Goal: Task Accomplishment & Management: Manage account settings

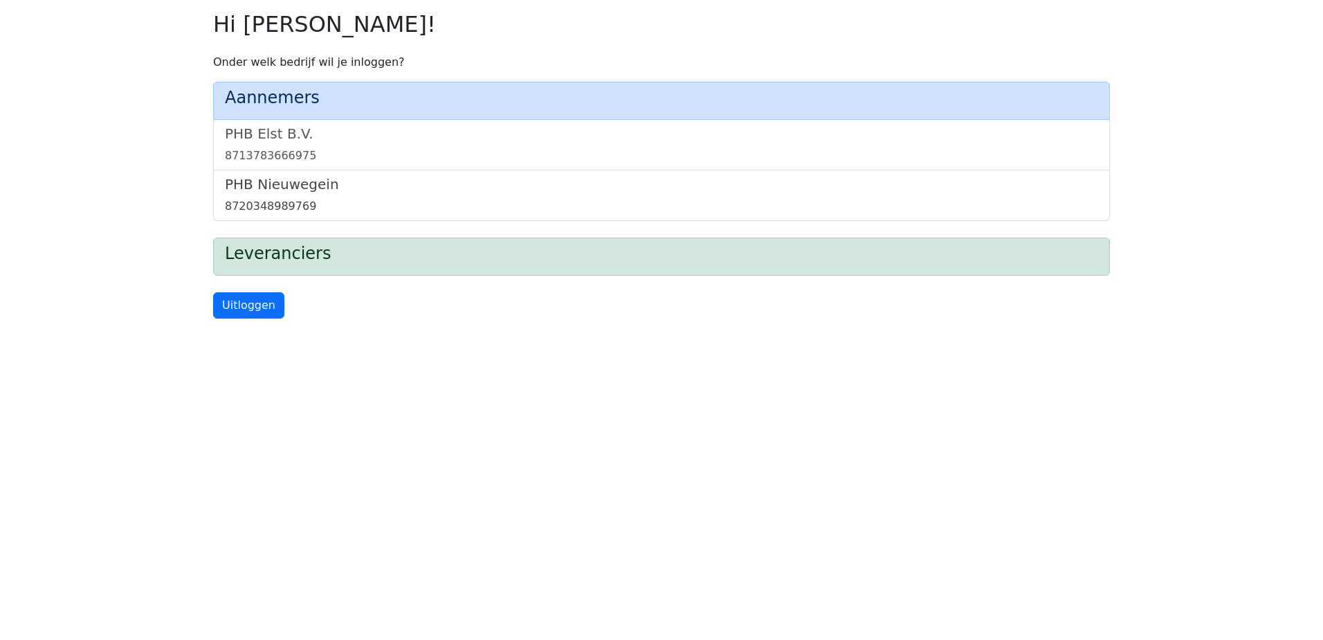
click at [278, 181] on h5 "PHB Nieuwegein" at bounding box center [661, 184] width 873 height 17
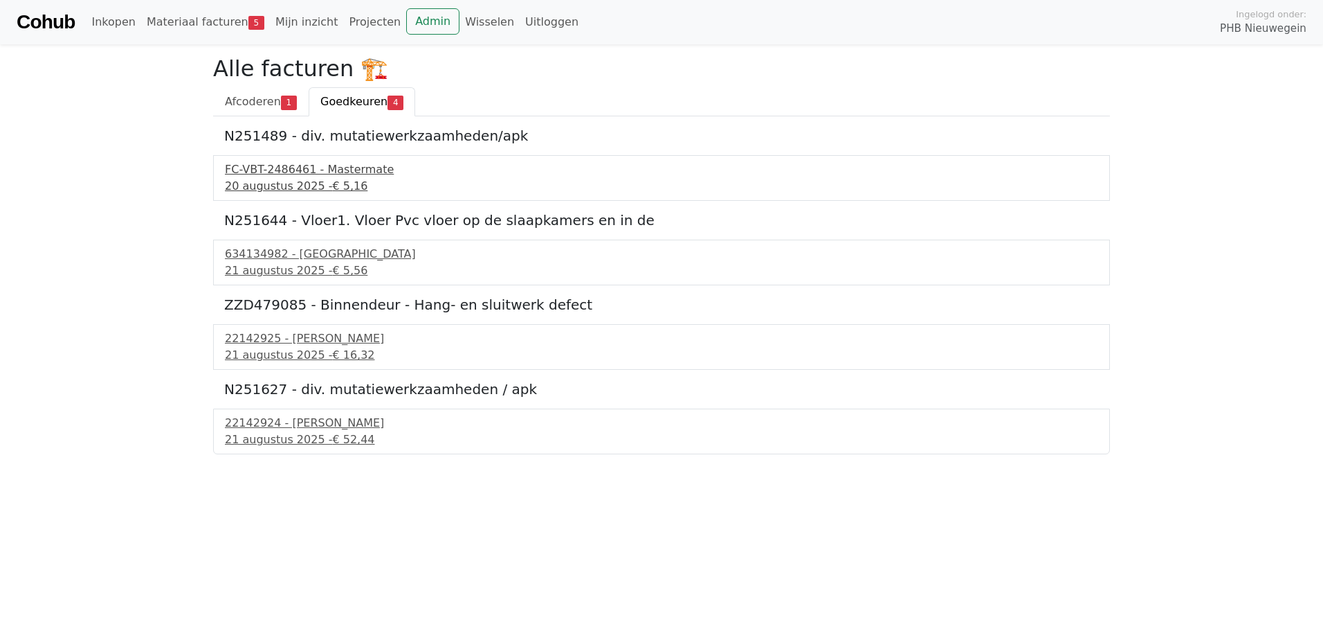
click at [314, 182] on div "20 augustus 2025 - € 5,16" at bounding box center [661, 186] width 873 height 17
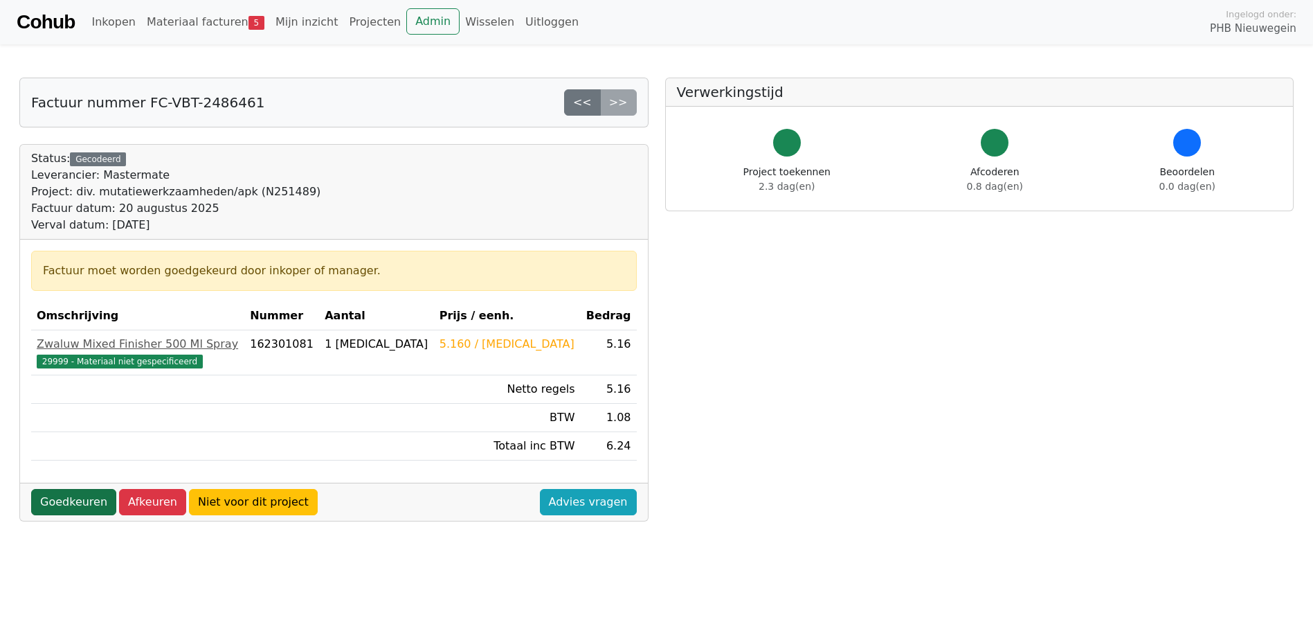
click at [67, 495] on link "Goedkeuren" at bounding box center [73, 502] width 85 height 26
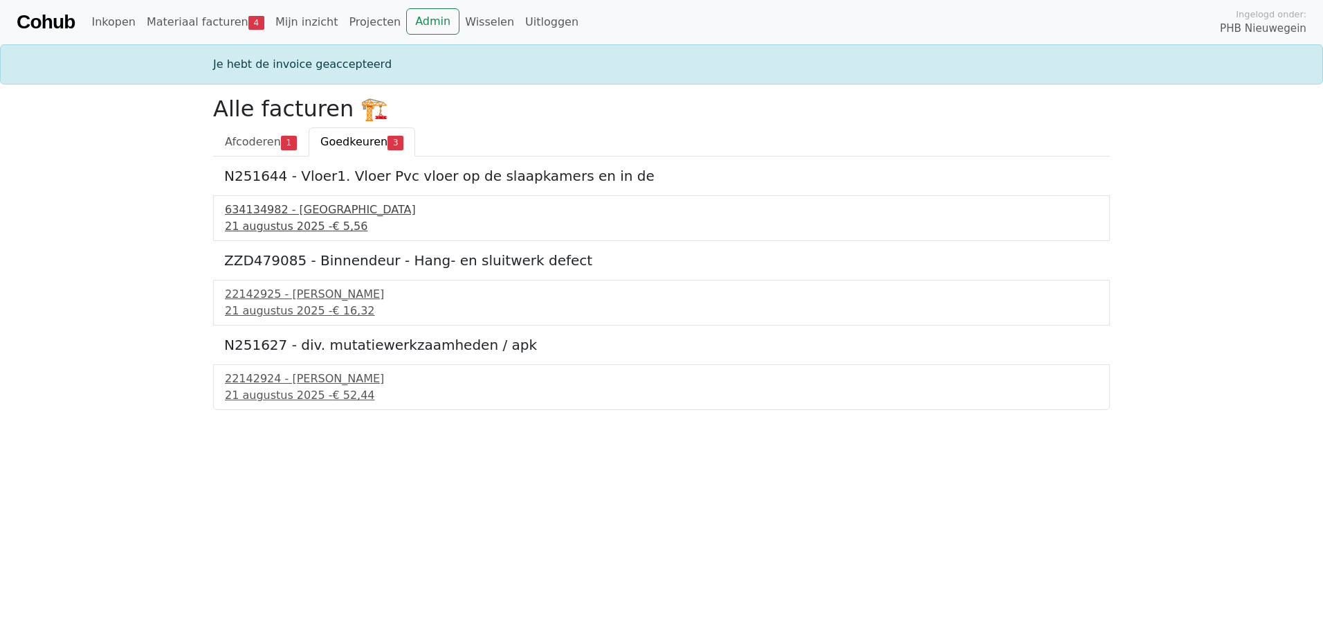
click at [288, 221] on div "21 augustus 2025 - € 5,56" at bounding box center [661, 226] width 873 height 17
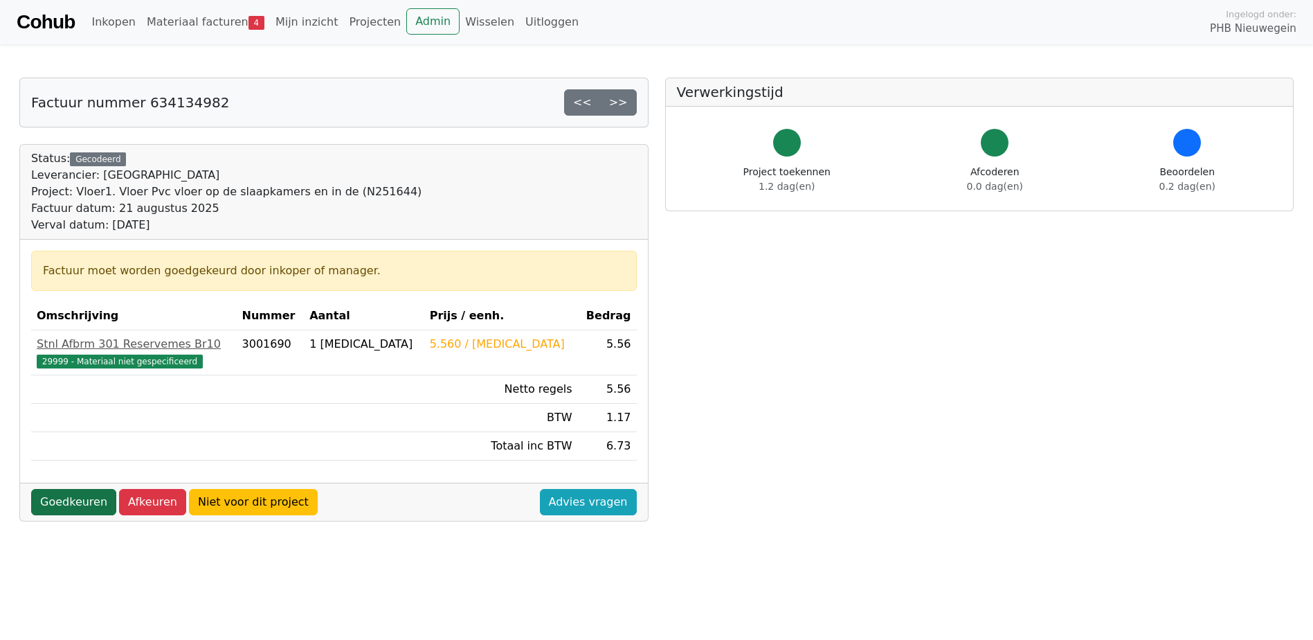
click at [58, 507] on link "Goedkeuren" at bounding box center [73, 502] width 85 height 26
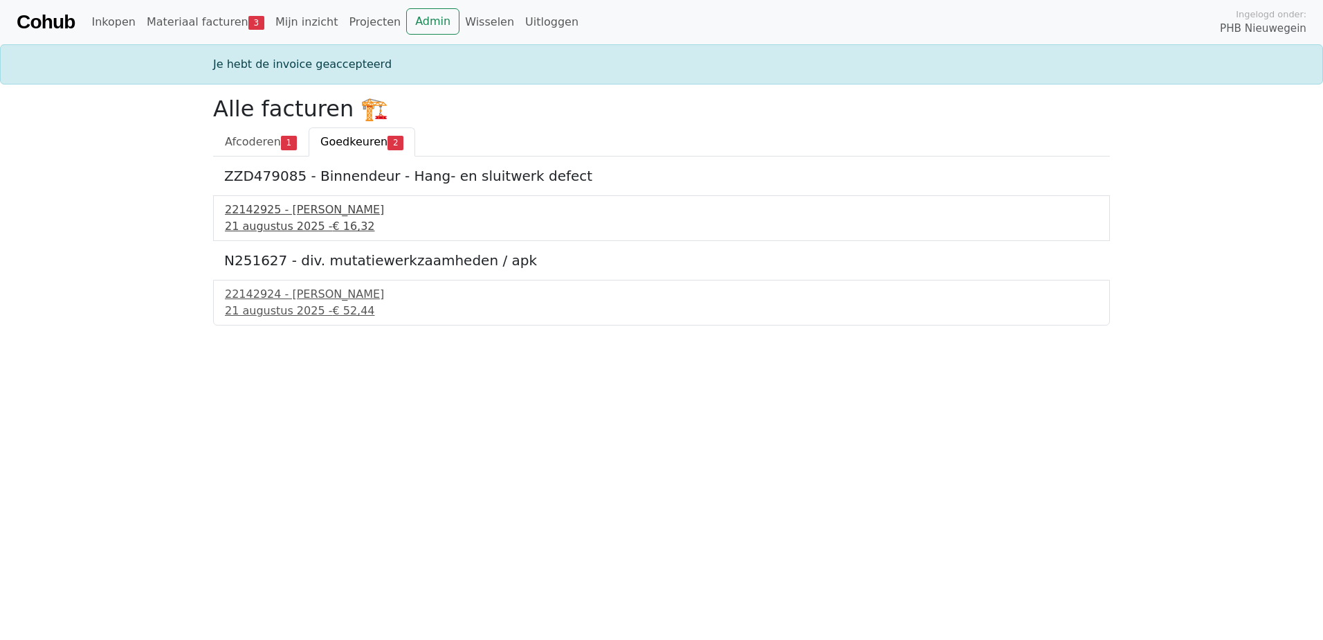
click at [240, 225] on div "21 augustus 2025 - € 16,32" at bounding box center [661, 226] width 873 height 17
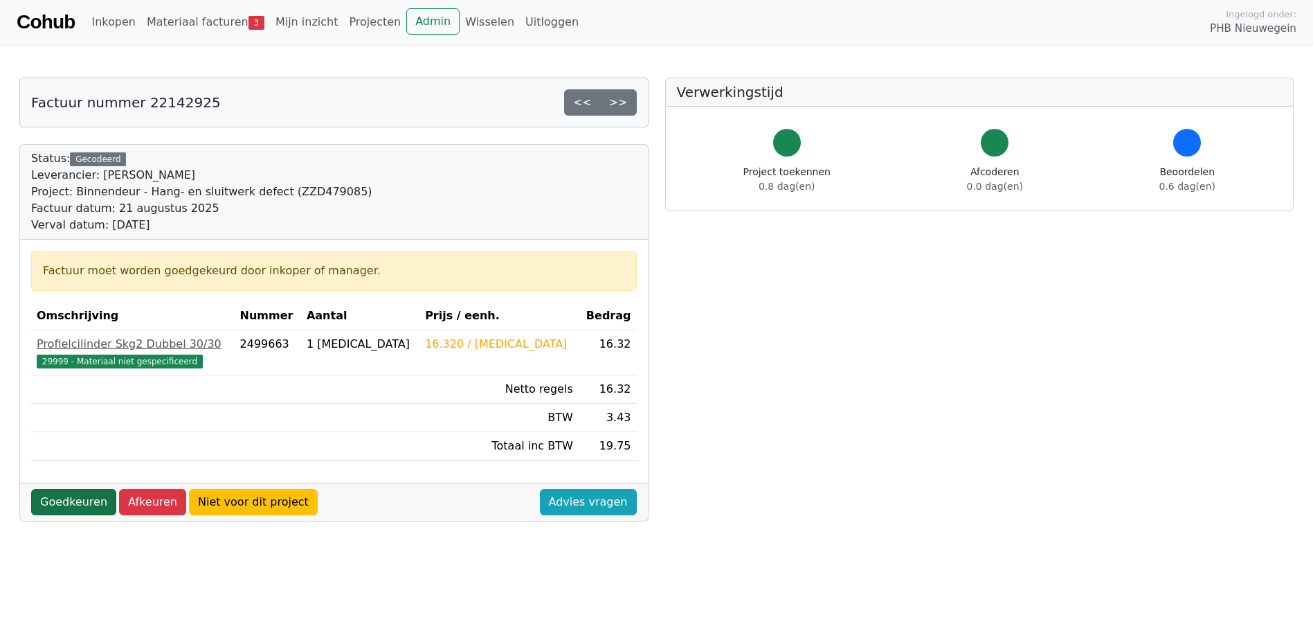
click at [69, 500] on link "Goedkeuren" at bounding box center [73, 502] width 85 height 26
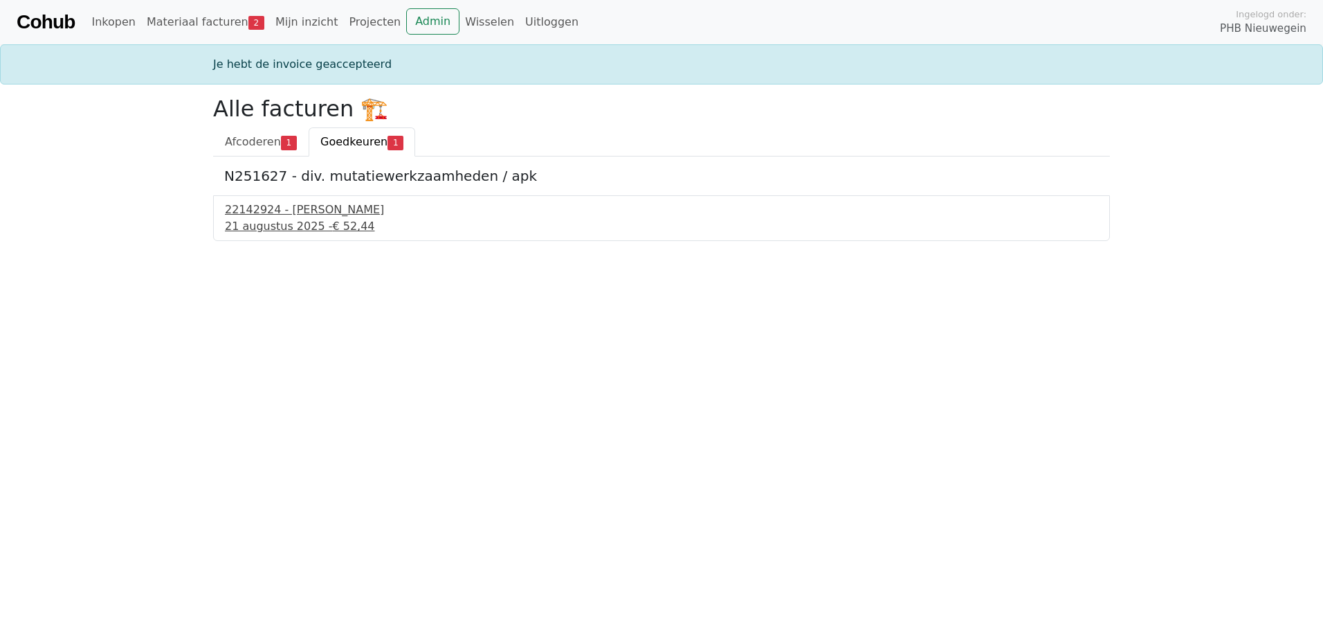
click at [278, 230] on div "21 augustus 2025 - € 52,44" at bounding box center [661, 226] width 873 height 17
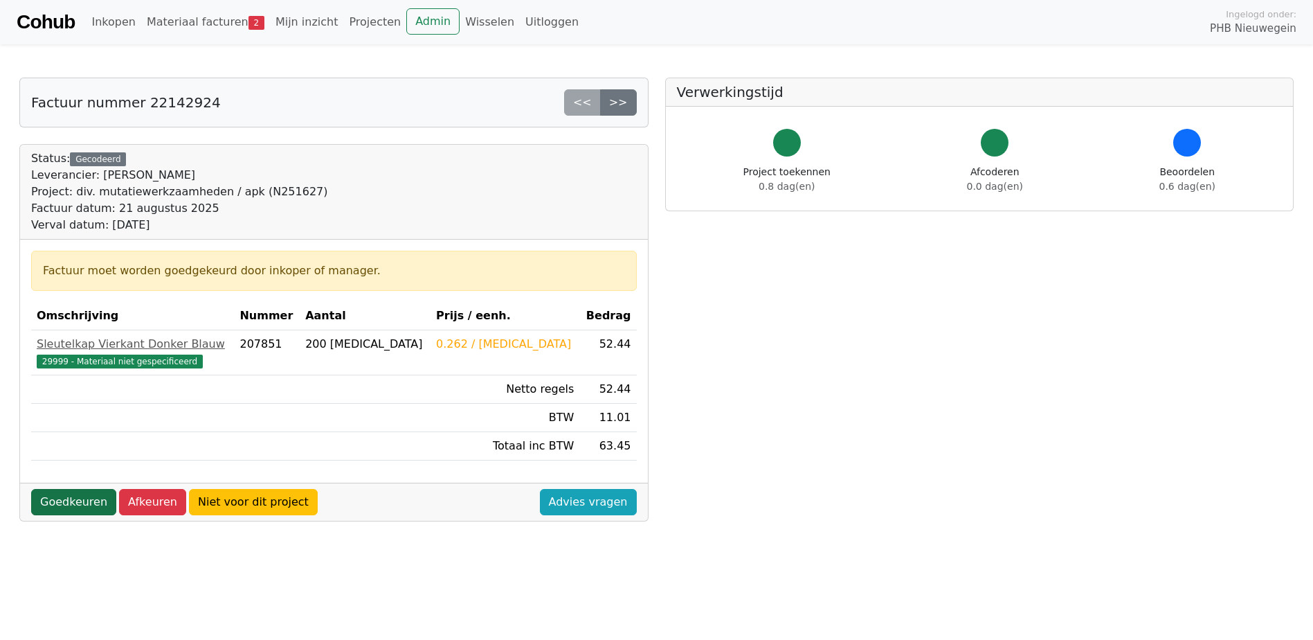
click at [68, 500] on link "Goedkeuren" at bounding box center [73, 502] width 85 height 26
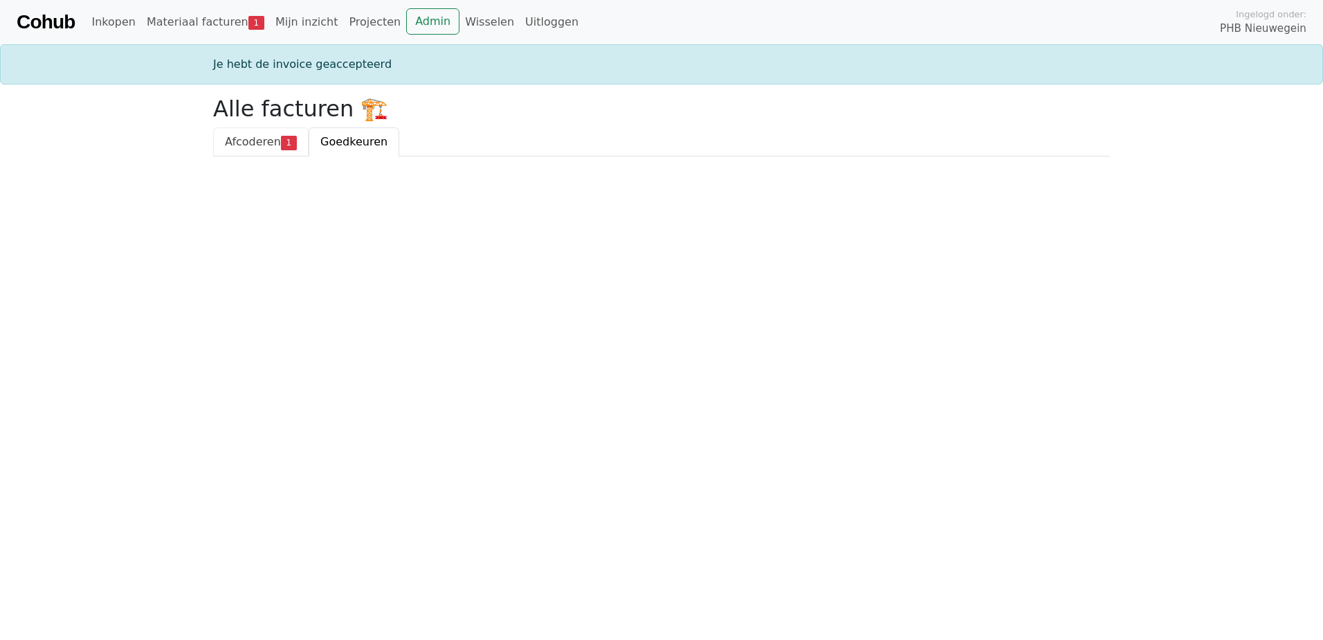
click at [260, 148] on span "Afcoderen" at bounding box center [253, 141] width 56 height 13
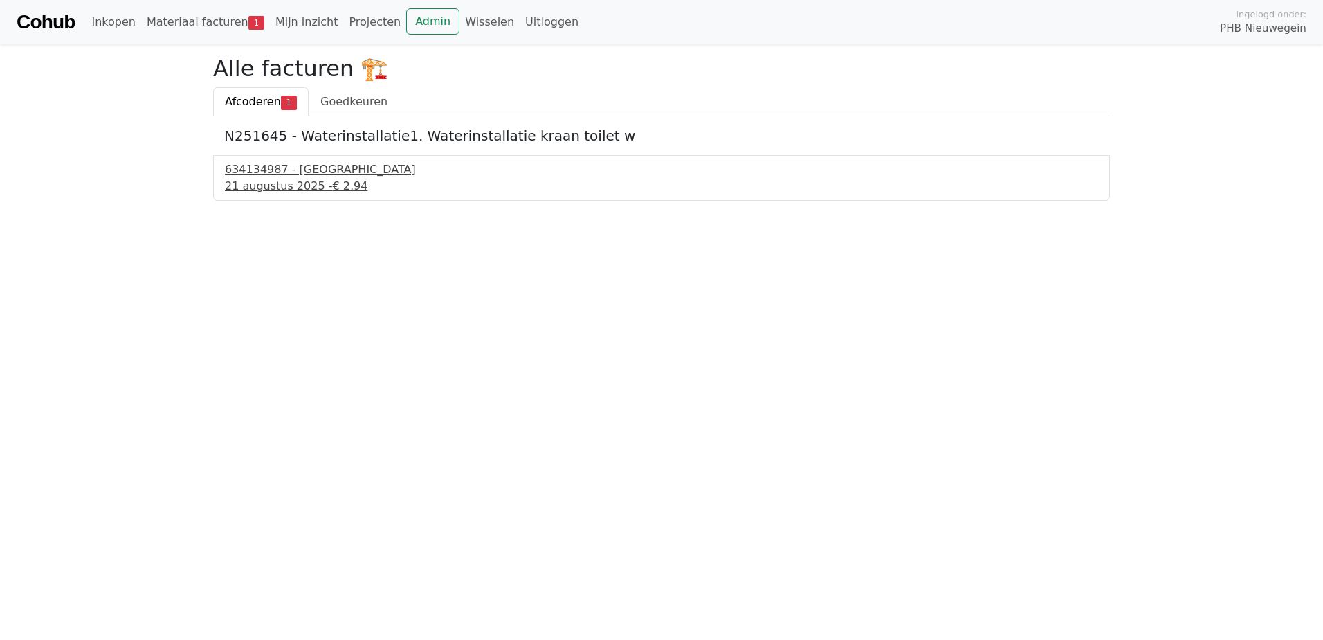
click at [280, 177] on div "634134987 - Technische Unie" at bounding box center [661, 169] width 873 height 17
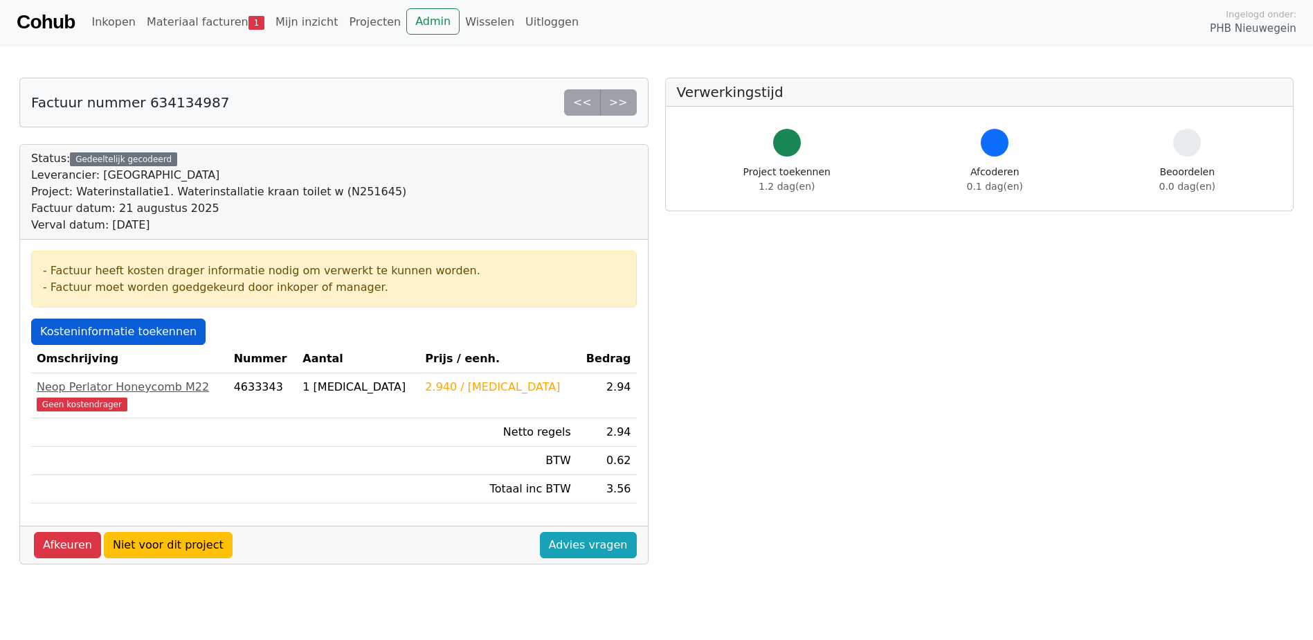
click at [87, 338] on link "Kosteninformatie toekennen" at bounding box center [118, 331] width 174 height 26
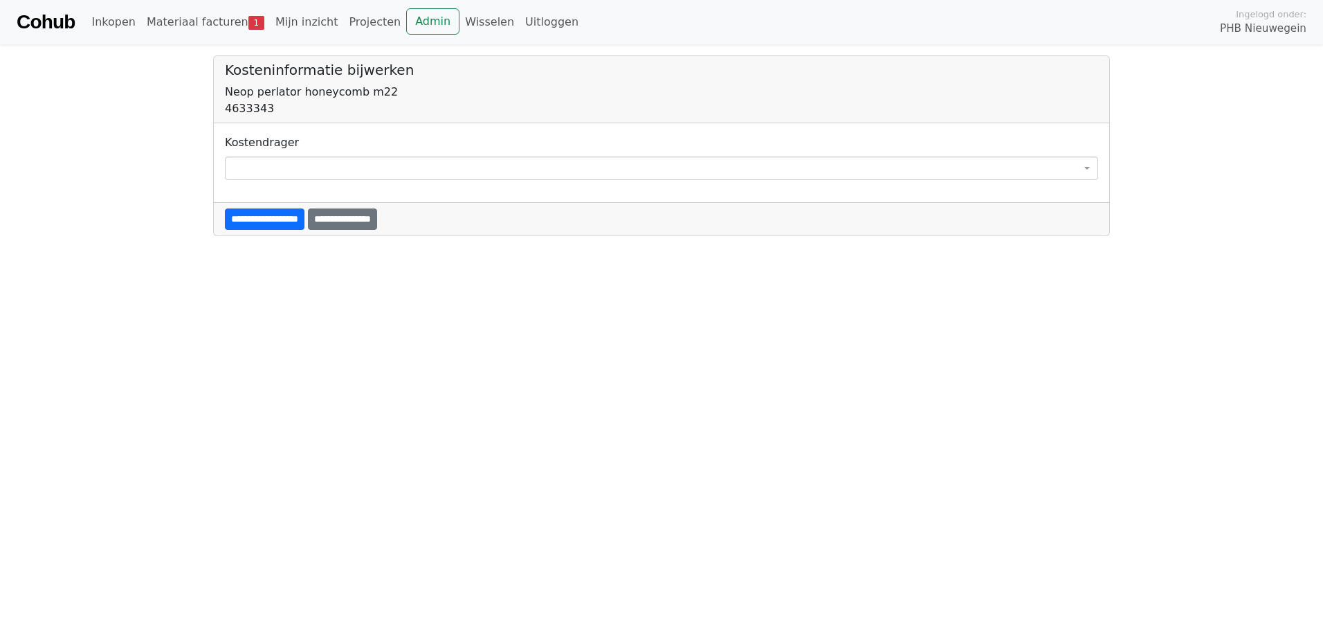
click at [260, 160] on span at bounding box center [661, 168] width 873 height 24
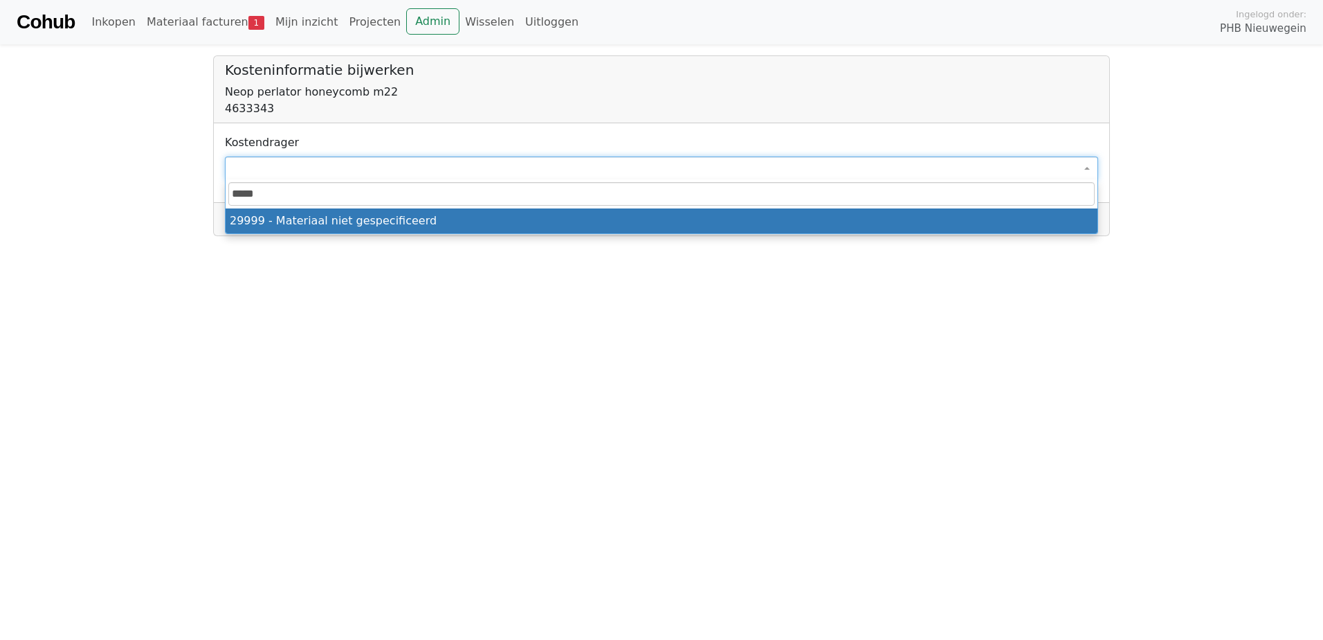
type input "*****"
select select "****"
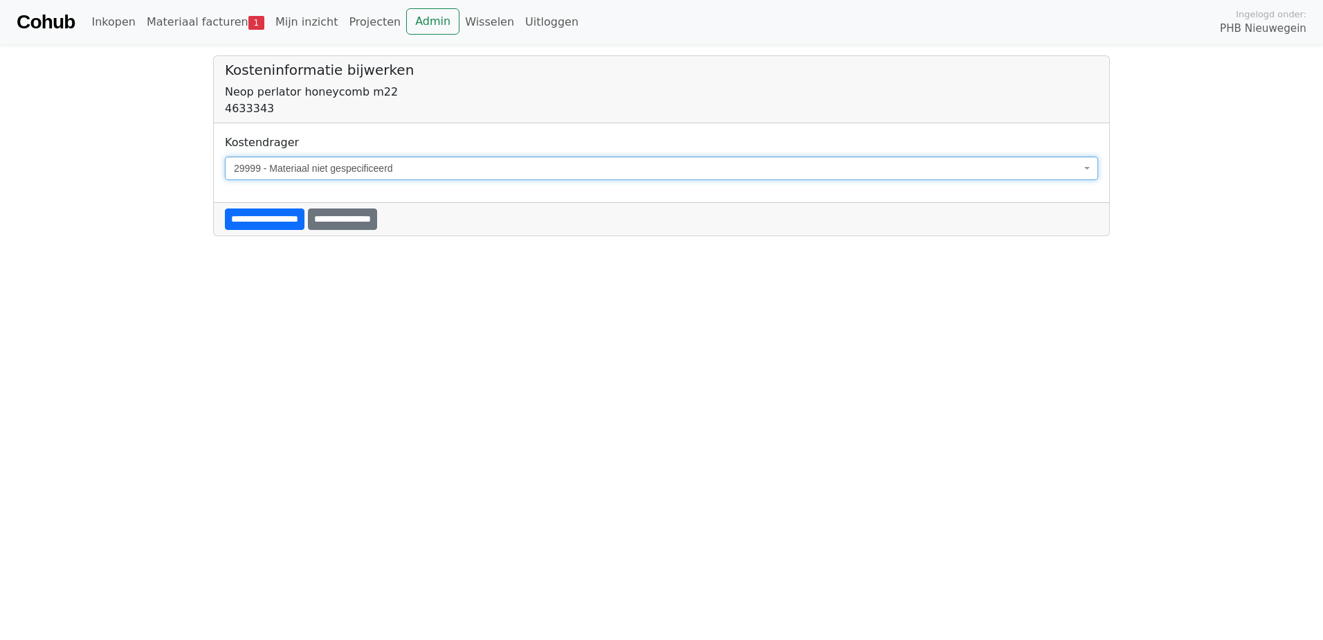
click at [269, 220] on input "**********" at bounding box center [265, 218] width 80 height 21
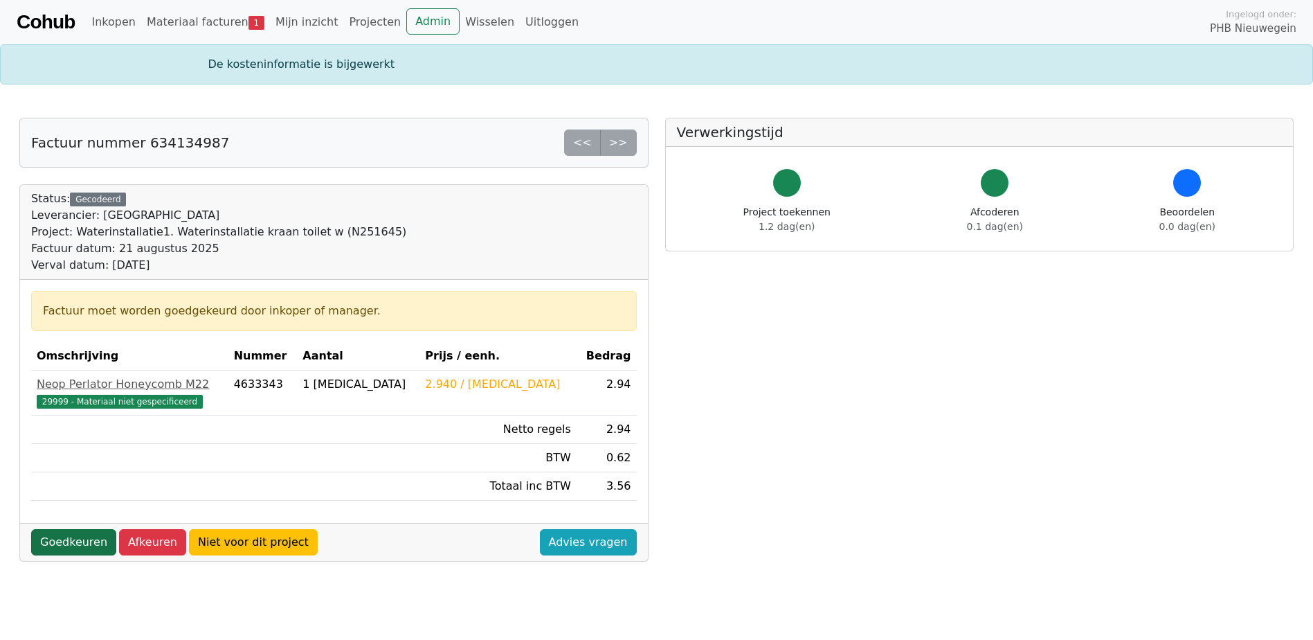
click at [55, 541] on link "Goedkeuren" at bounding box center [73, 542] width 85 height 26
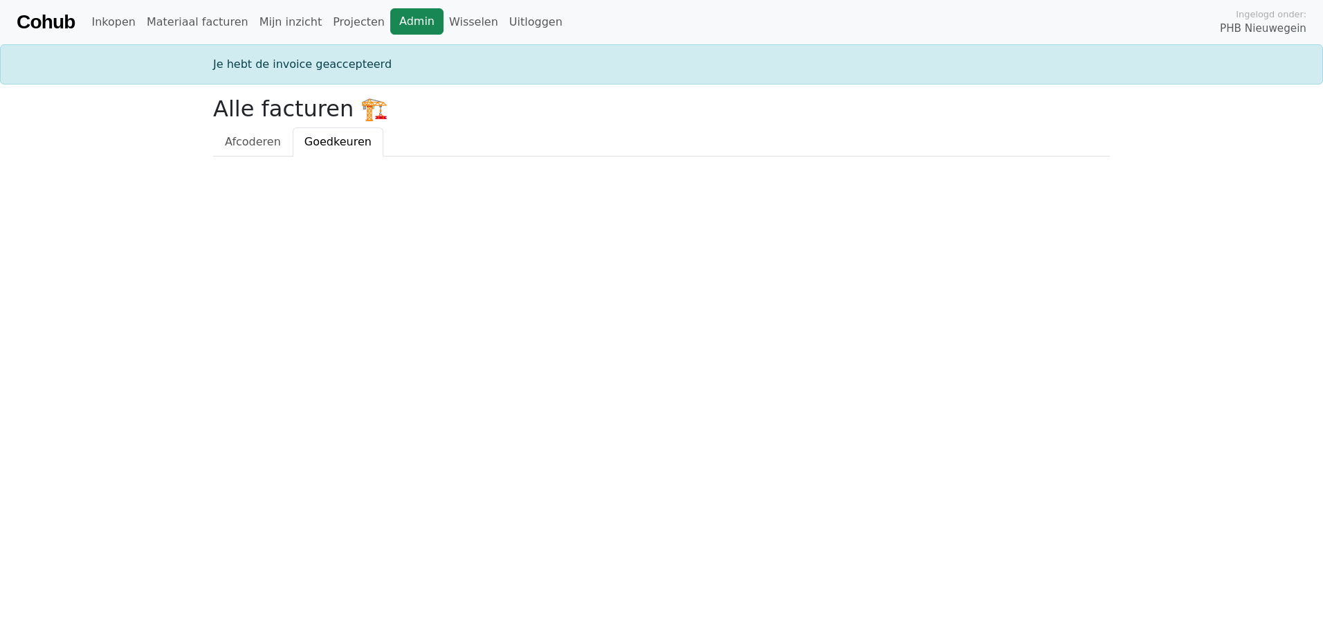
click at [390, 22] on link "Admin" at bounding box center [416, 21] width 53 height 26
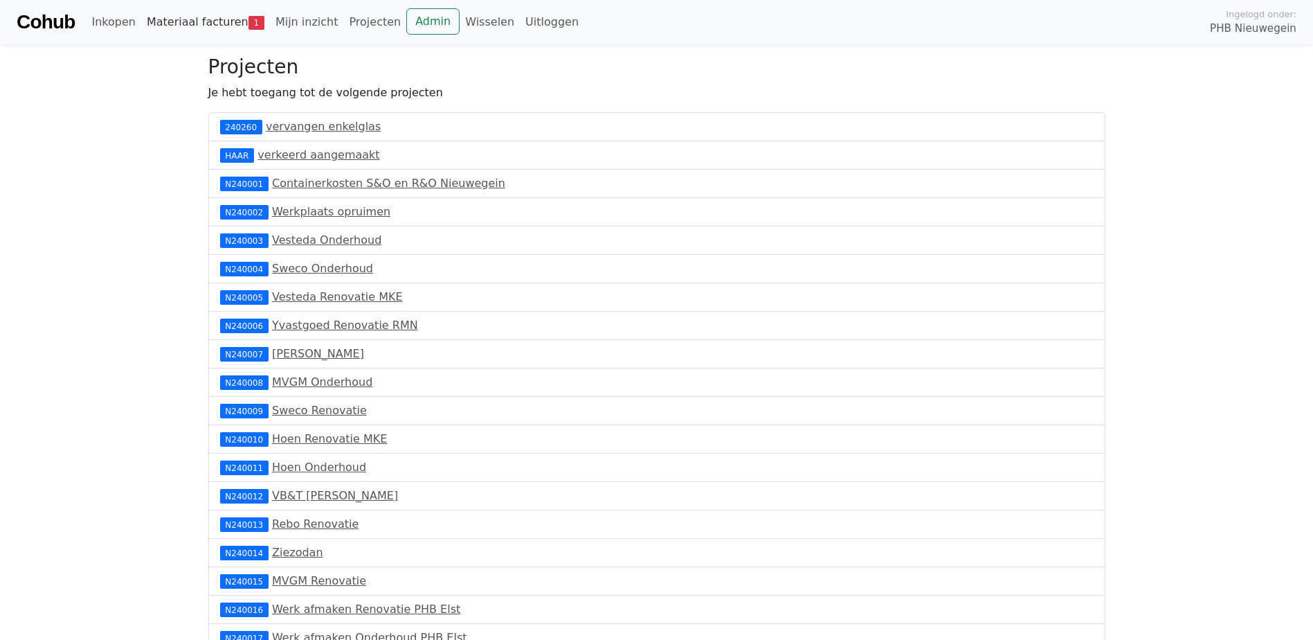
click at [172, 21] on link "Materiaal facturen 1" at bounding box center [205, 22] width 129 height 28
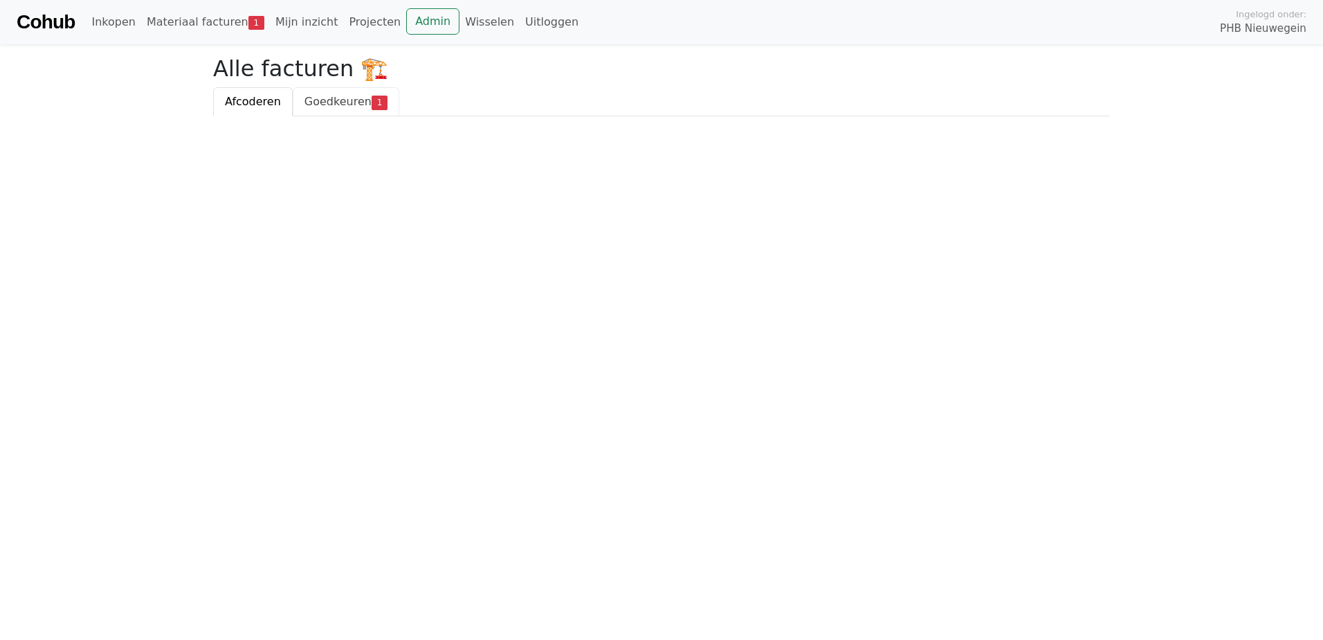
click at [331, 107] on span "Goedkeuren" at bounding box center [338, 101] width 67 height 13
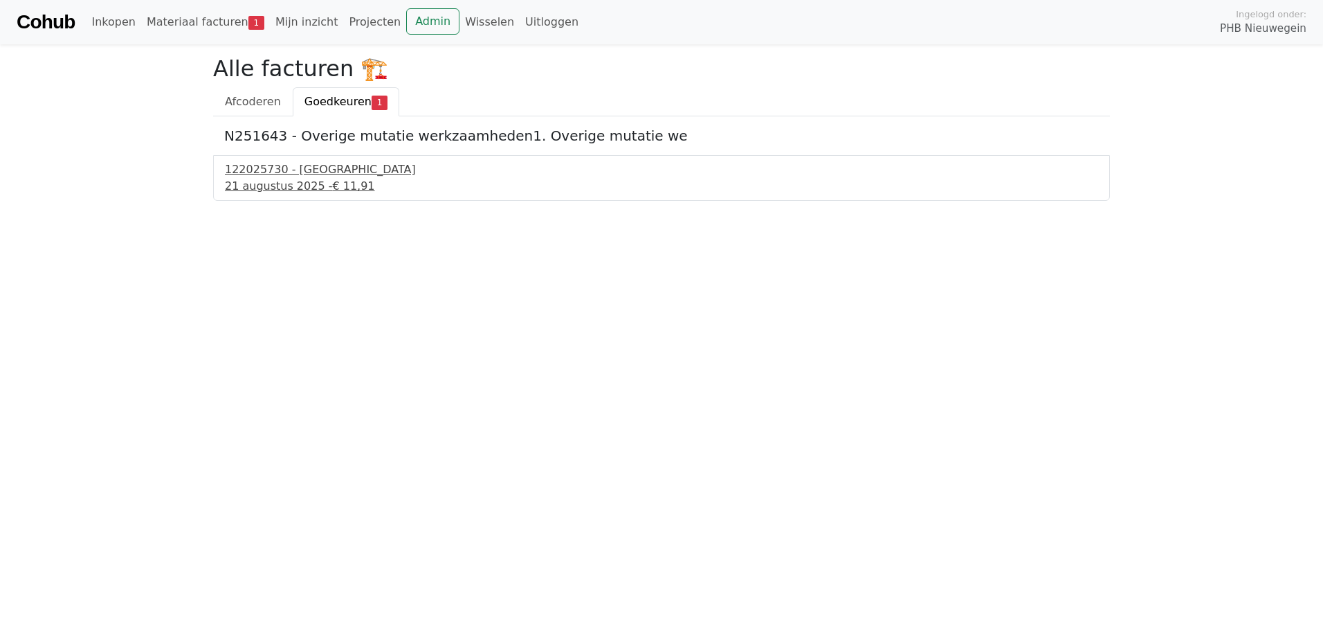
click at [332, 177] on div "122025730 - PontMeyer" at bounding box center [661, 169] width 873 height 17
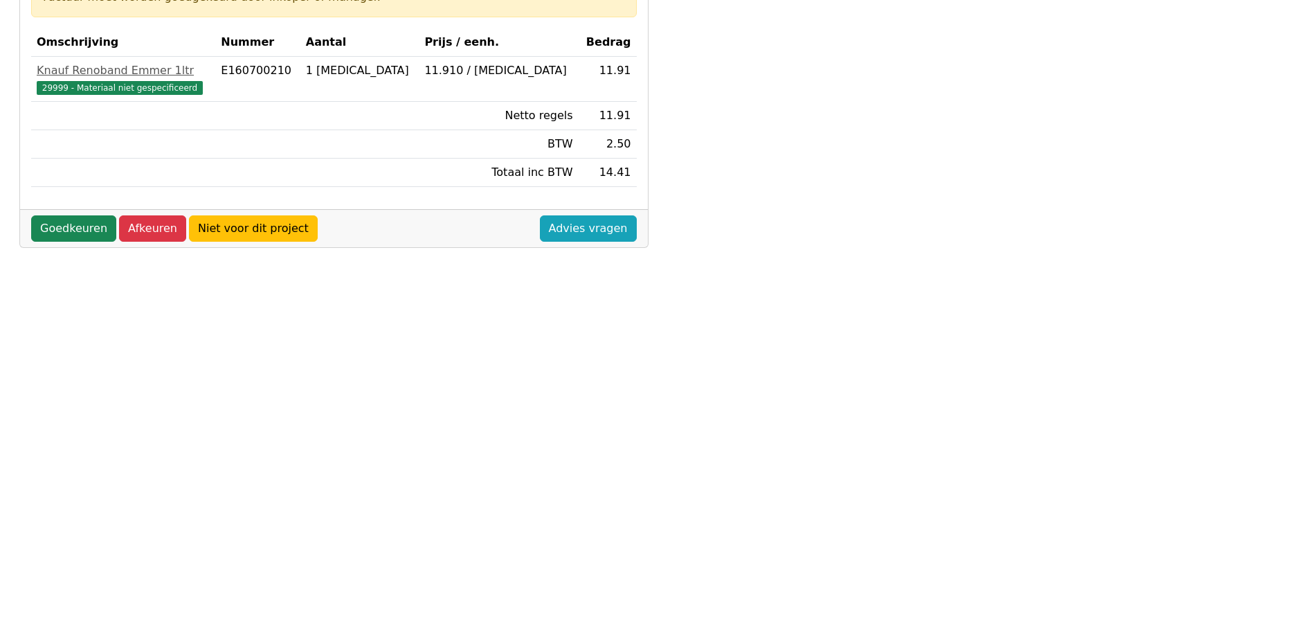
scroll to position [277, 0]
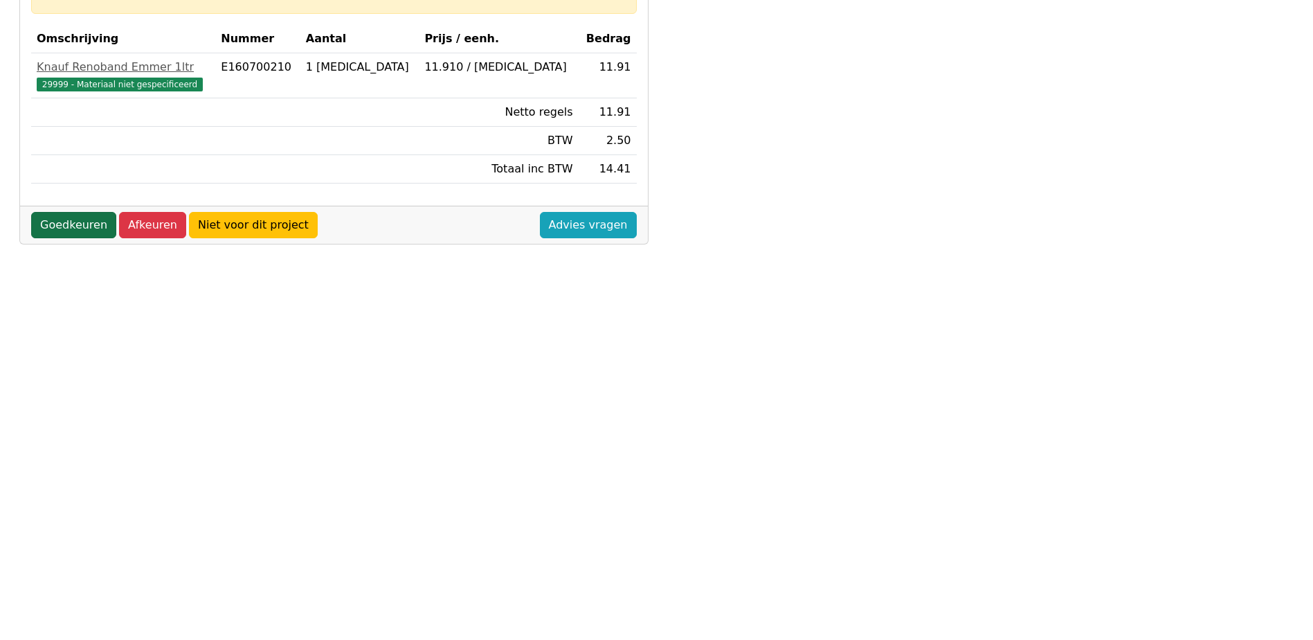
click at [71, 229] on link "Goedkeuren" at bounding box center [73, 225] width 85 height 26
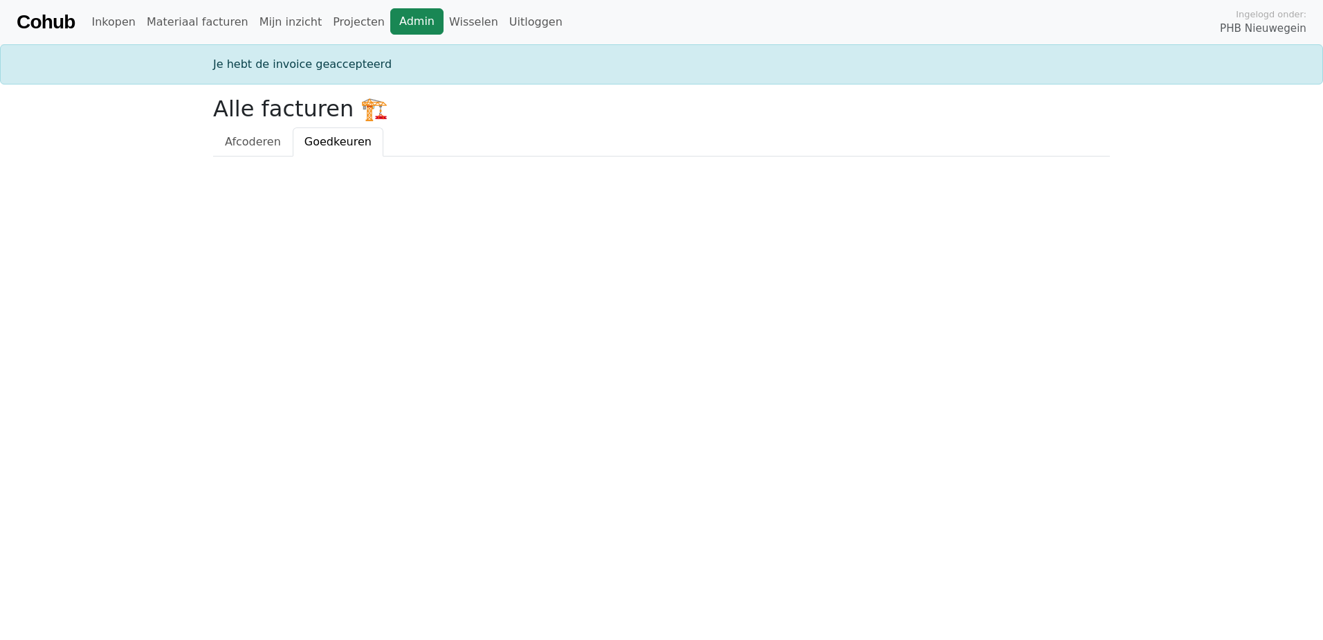
click at [390, 17] on link "Admin" at bounding box center [416, 21] width 53 height 26
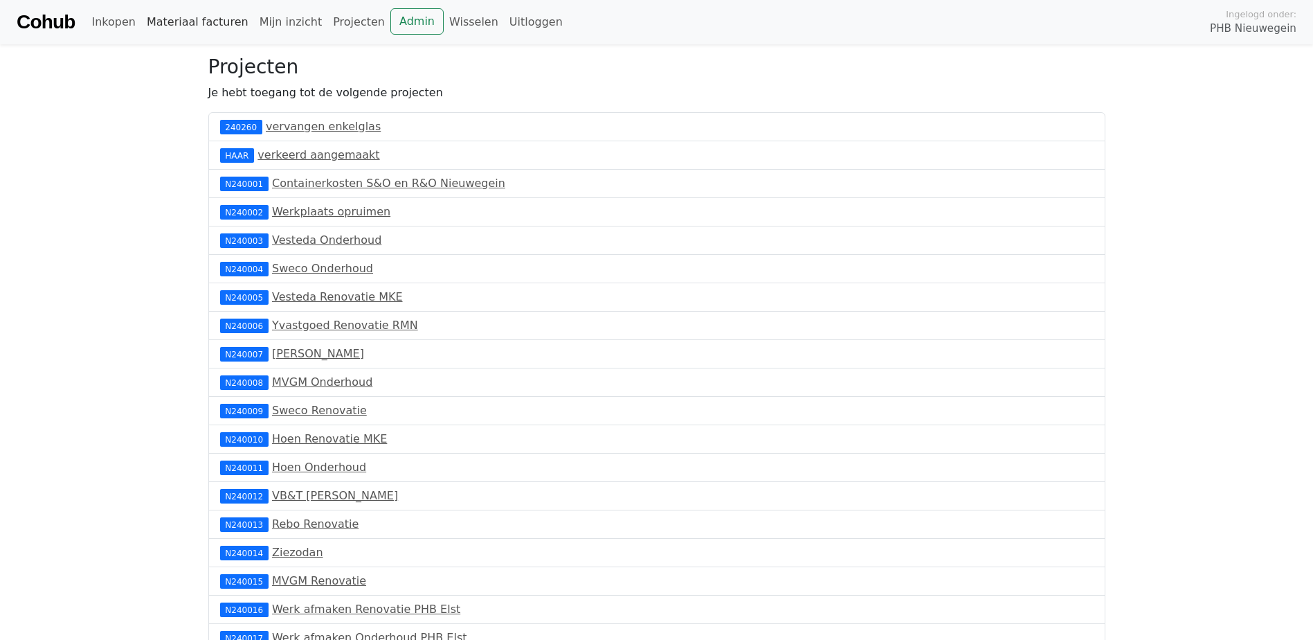
click at [175, 22] on link "Materiaal facturen" at bounding box center [197, 22] width 113 height 28
